Goal: Information Seeking & Learning: Learn about a topic

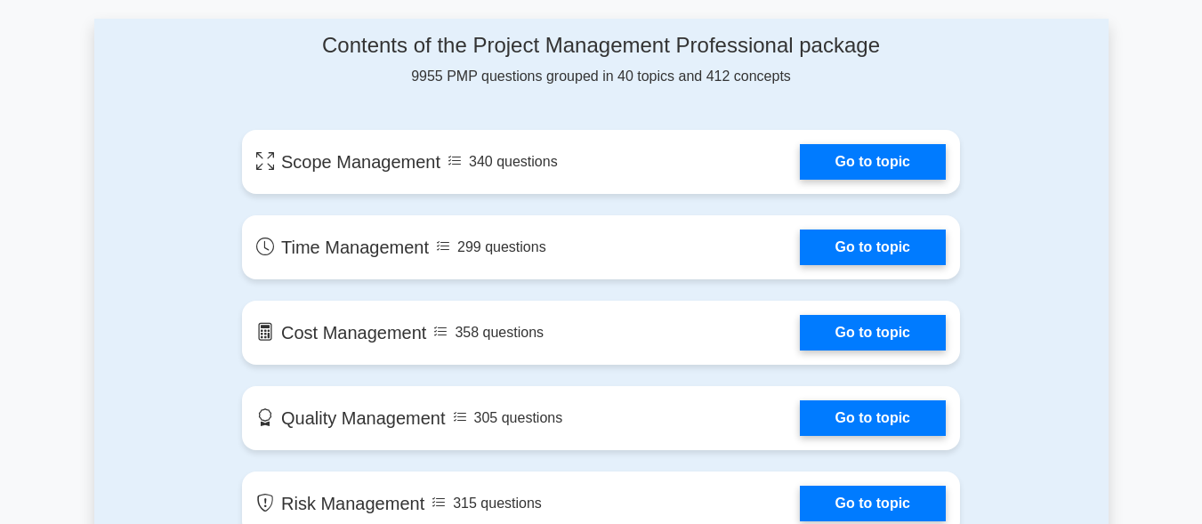
scroll to position [801, 0]
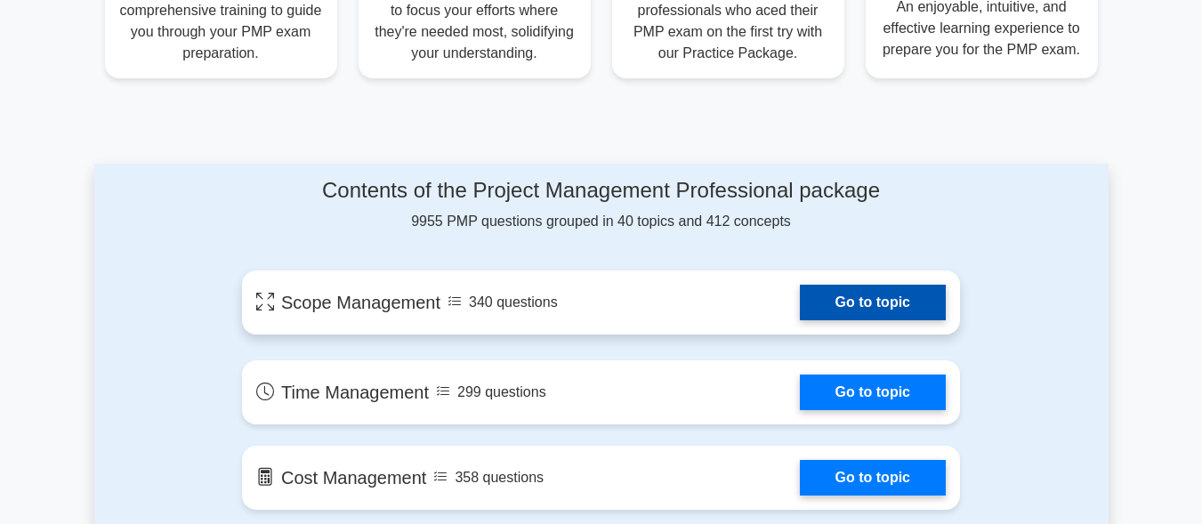
click at [917, 312] on link "Go to topic" at bounding box center [873, 303] width 146 height 36
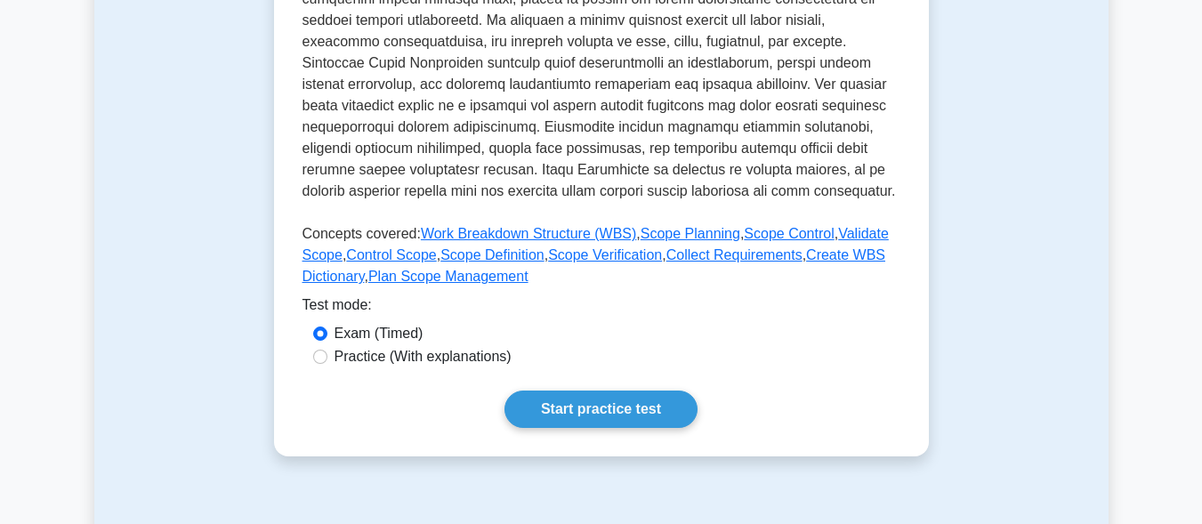
scroll to position [801, 0]
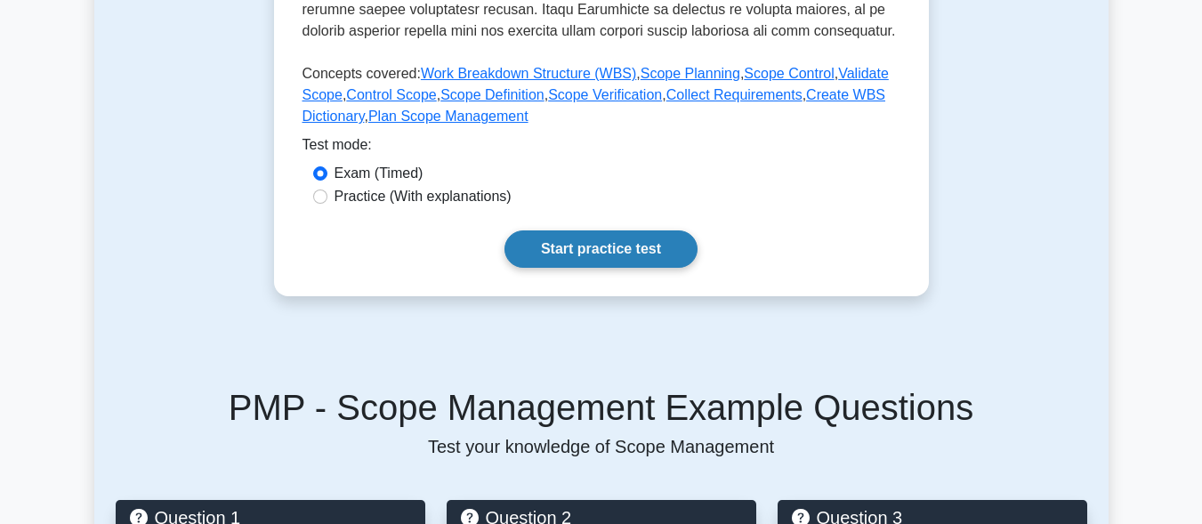
click at [640, 252] on link "Start practice test" at bounding box center [601, 248] width 193 height 37
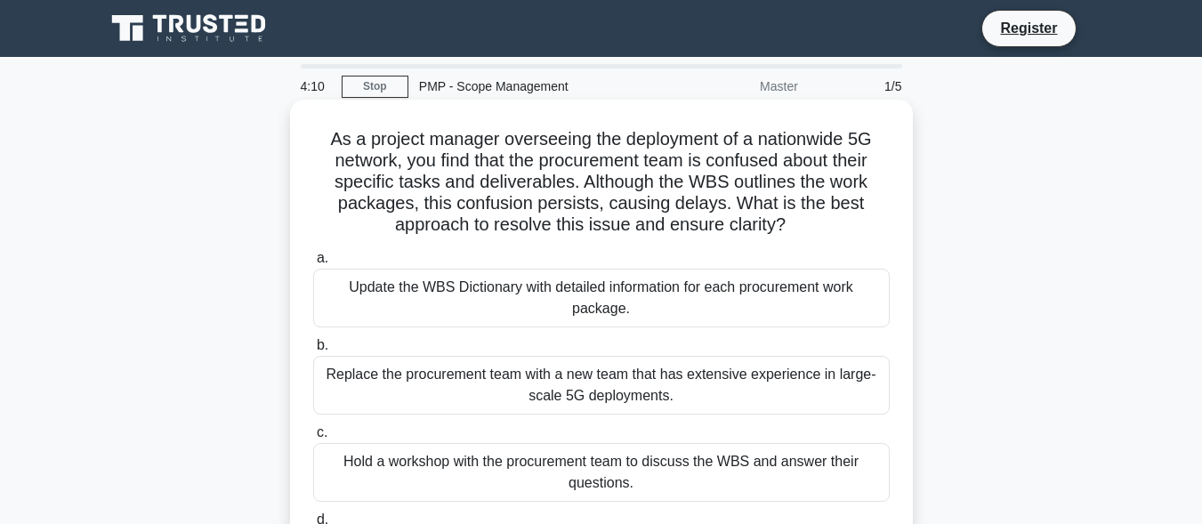
scroll to position [178, 0]
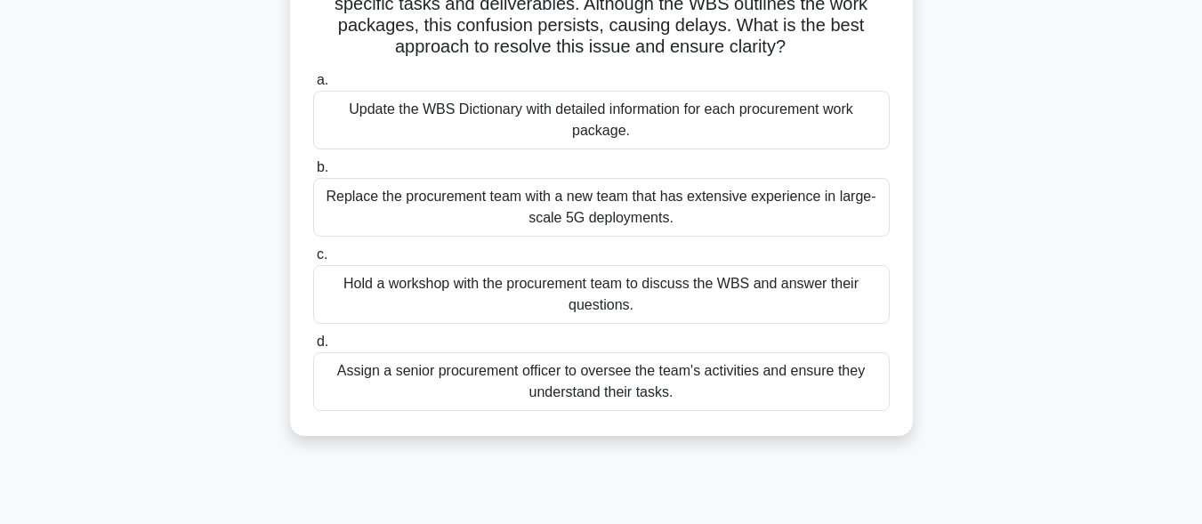
click at [451, 281] on div "Hold a workshop with the procurement team to discuss the WBS and answer their q…" at bounding box center [601, 294] width 577 height 59
click at [313, 261] on input "c. Hold a workshop with the procurement team to discuss the WBS and answer thei…" at bounding box center [313, 255] width 0 height 12
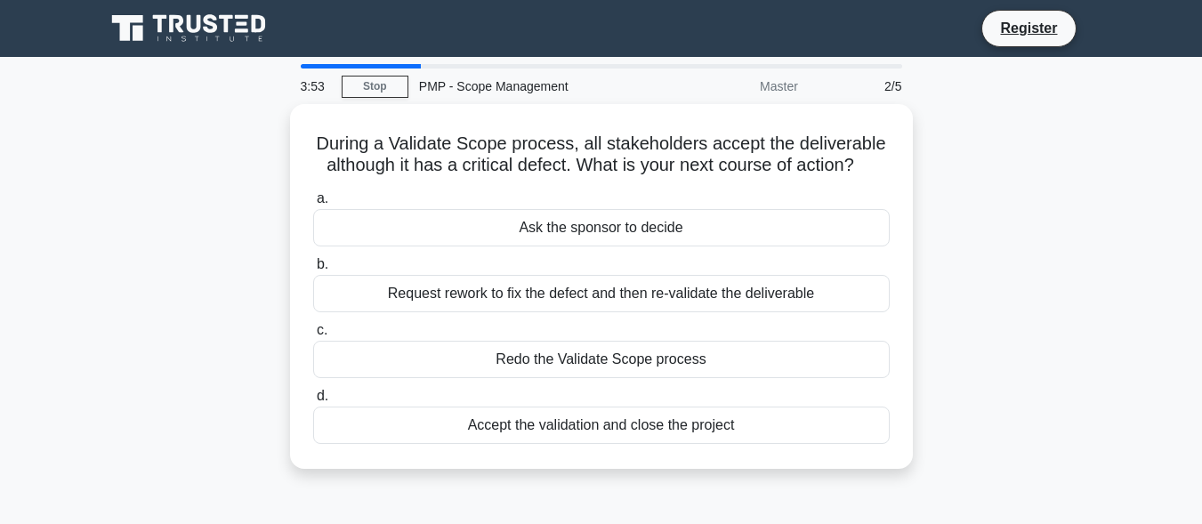
scroll to position [0, 0]
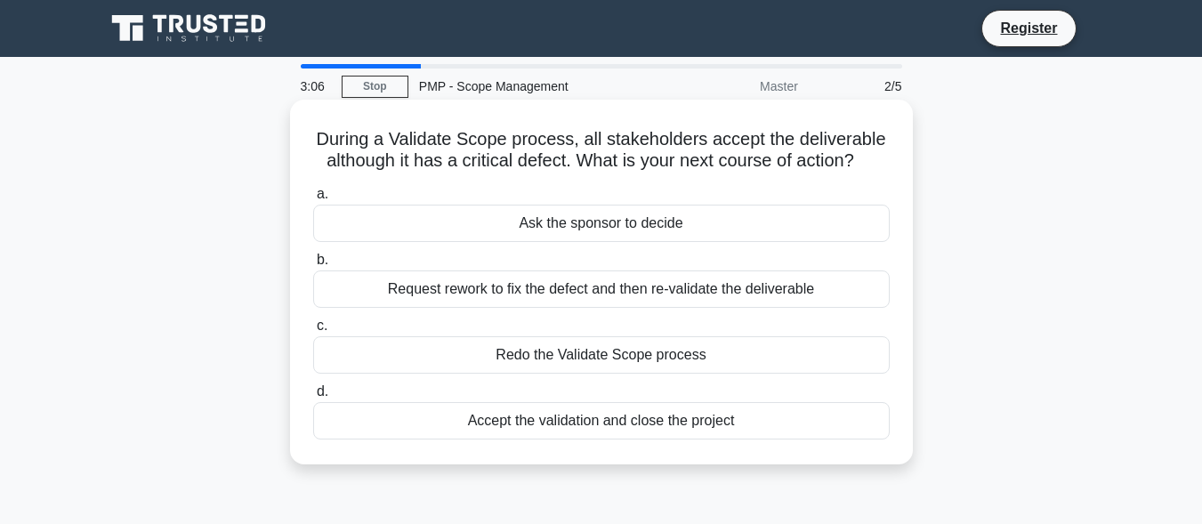
click at [449, 292] on div "Request rework to fix the defect and then re-validate the deliverable" at bounding box center [601, 289] width 577 height 37
click at [313, 266] on input "b. Request rework to fix the defect and then re-validate the deliverable" at bounding box center [313, 260] width 0 height 12
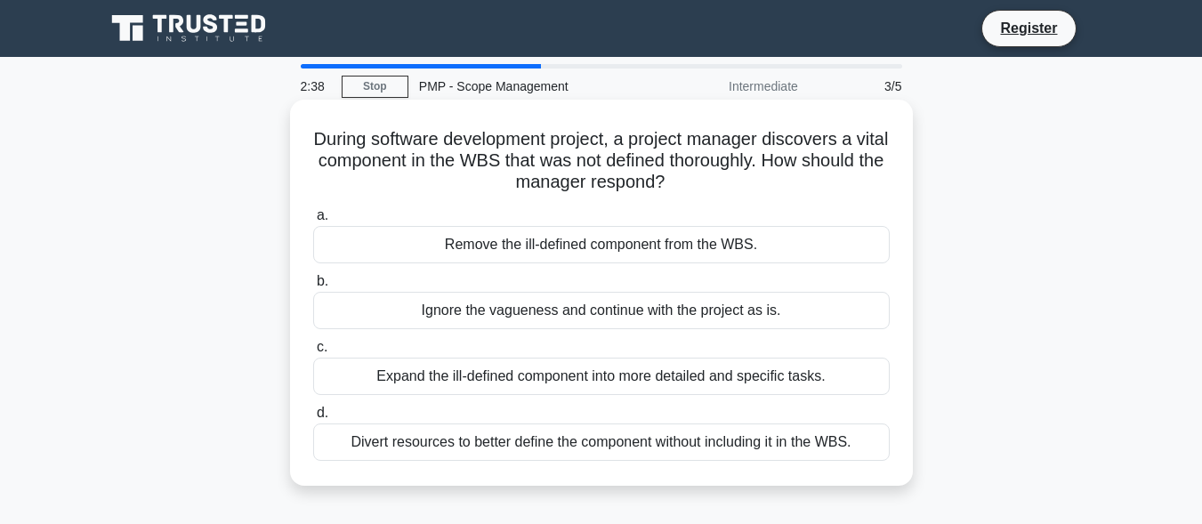
click at [475, 248] on div "Remove the ill-defined component from the WBS." at bounding box center [601, 244] width 577 height 37
click at [313, 222] on input "a. Remove the ill-defined component from the WBS." at bounding box center [313, 216] width 0 height 12
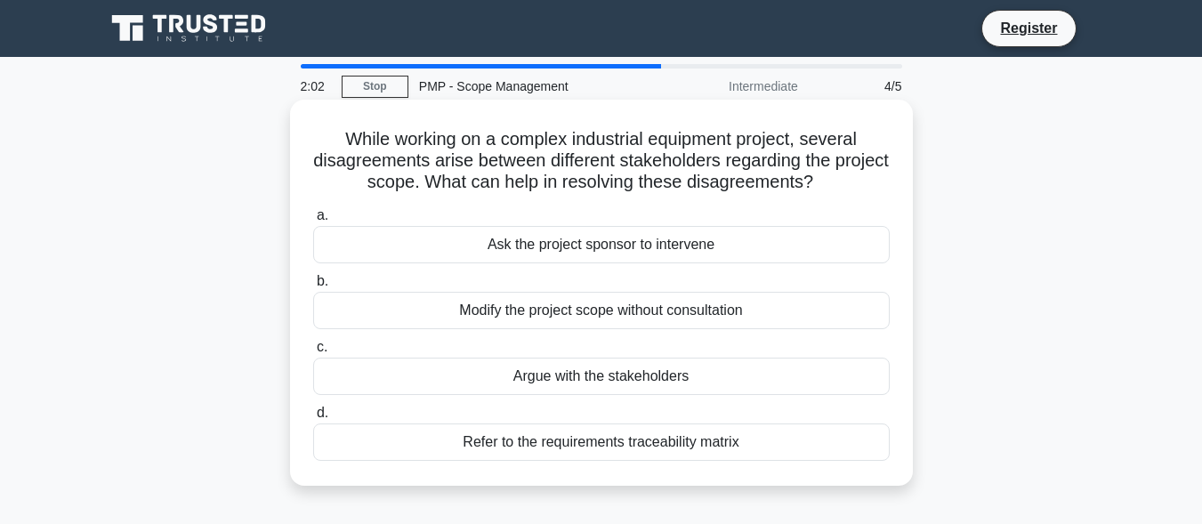
click at [561, 447] on div "Refer to the requirements traceability matrix" at bounding box center [601, 442] width 577 height 37
click at [313, 419] on input "d. Refer to the requirements traceability matrix" at bounding box center [313, 414] width 0 height 12
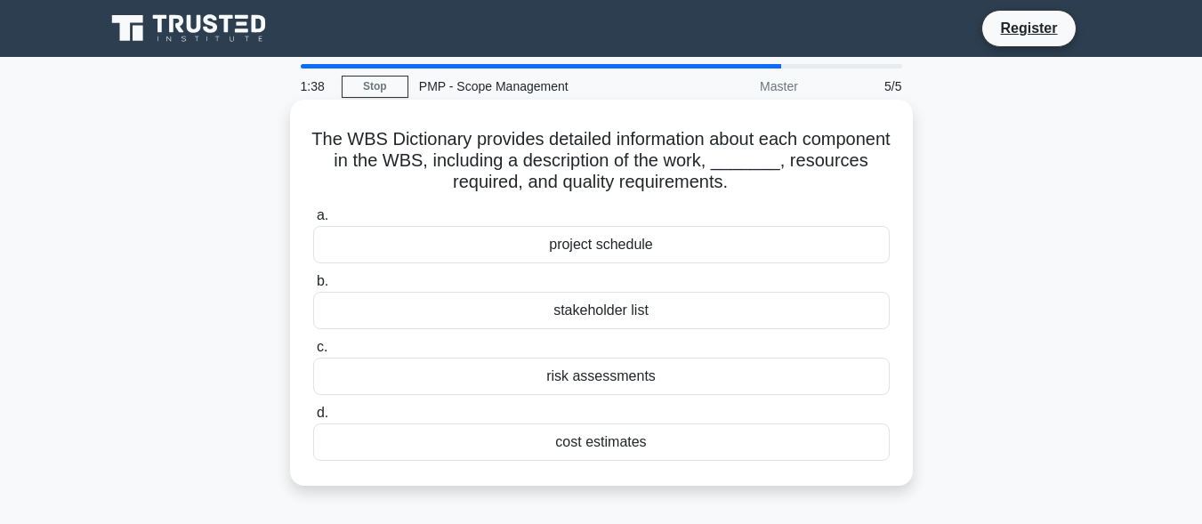
click at [604, 238] on div "project schedule" at bounding box center [601, 244] width 577 height 37
click at [313, 222] on input "a. project schedule" at bounding box center [313, 216] width 0 height 12
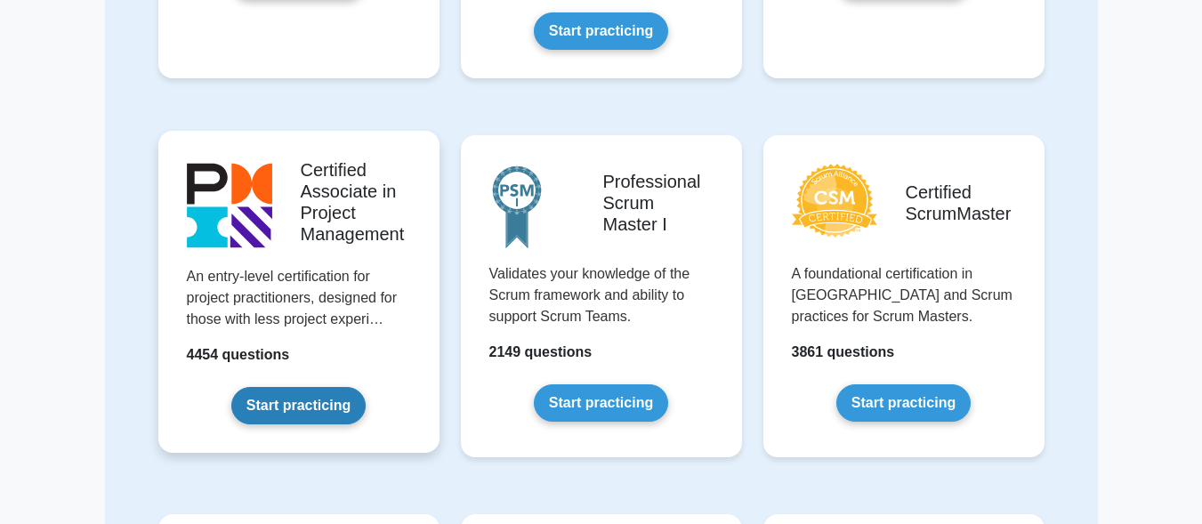
scroll to position [623, 0]
